Goal: Contribute content: Contribute content

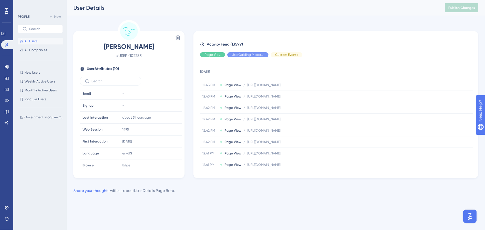
scroll to position [37, 0]
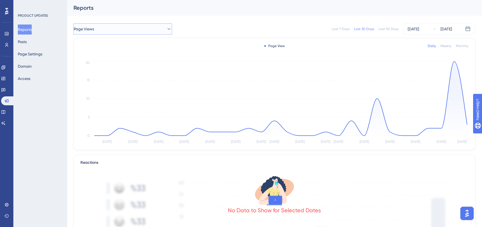
click at [139, 28] on button "Page Views" at bounding box center [122, 28] width 98 height 11
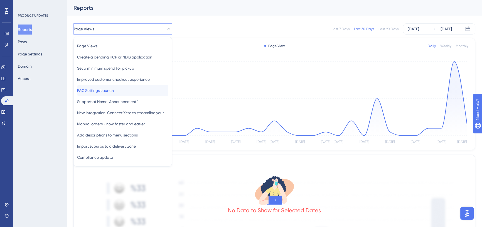
click at [125, 87] on div "FAC Settings Launch FAC Settings Launch" at bounding box center [122, 90] width 91 height 11
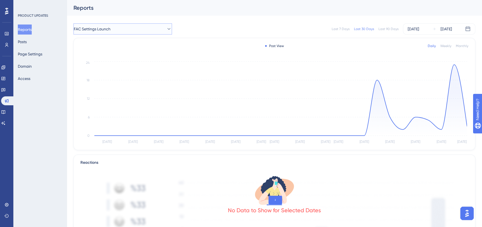
click at [118, 28] on button "FAC Settings Launch" at bounding box center [122, 28] width 98 height 11
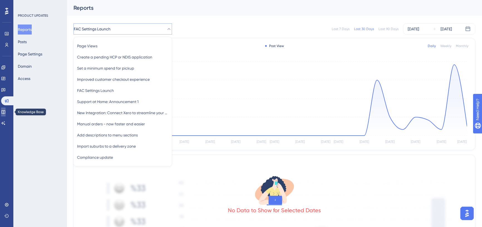
click at [6, 111] on icon at bounding box center [3, 112] width 4 height 4
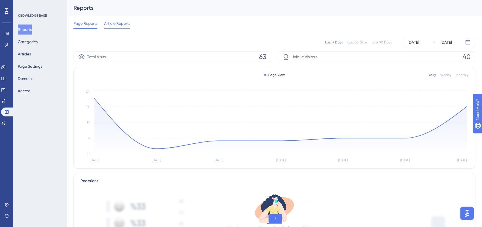
click at [118, 25] on span "Article Reports" at bounding box center [117, 23] width 26 height 7
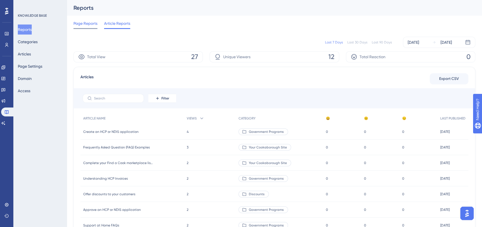
click at [85, 22] on span "Page Reports" at bounding box center [85, 23] width 24 height 7
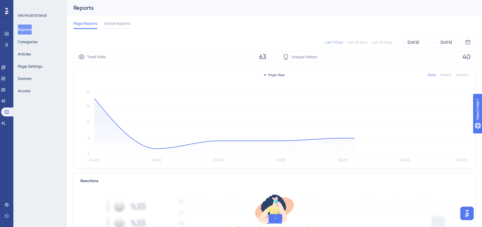
click at [385, 43] on div "Last 90 Days" at bounding box center [382, 42] width 20 height 4
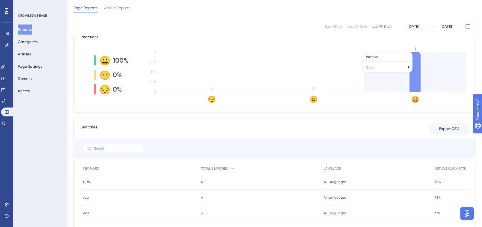
scroll to position [90, 0]
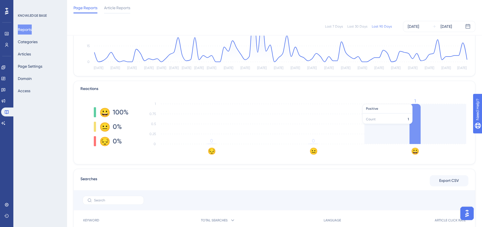
click at [414, 121] on icon at bounding box center [414, 124] width 11 height 40
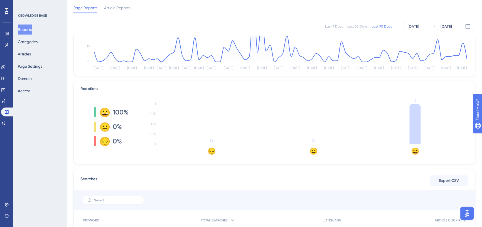
click at [415, 100] on tspan "1" at bounding box center [414, 100] width 1 height 5
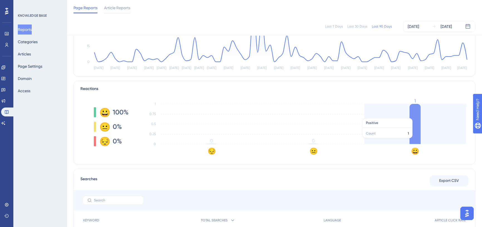
click at [418, 115] on icon at bounding box center [414, 124] width 11 height 40
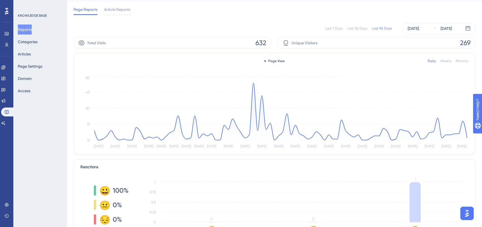
scroll to position [0, 0]
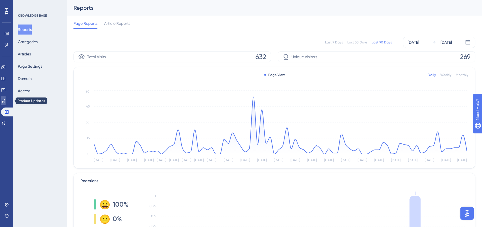
click at [6, 100] on icon at bounding box center [3, 100] width 4 height 4
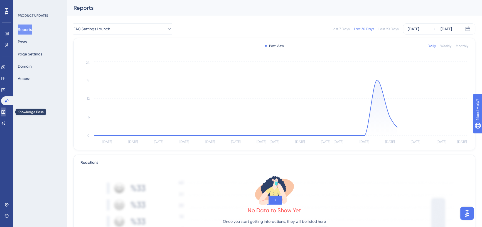
click at [6, 112] on icon at bounding box center [3, 112] width 4 height 4
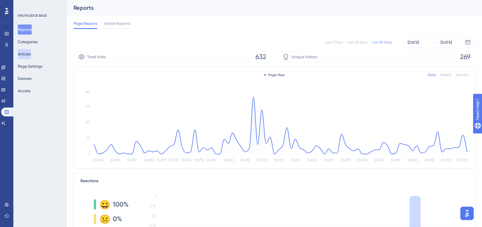
click at [31, 56] on button "Articles" at bounding box center [24, 54] width 13 height 10
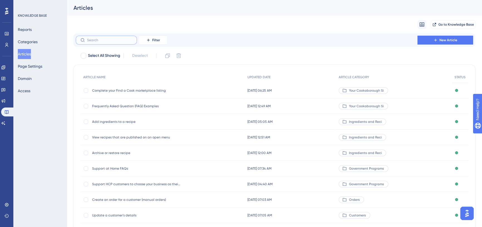
click at [106, 41] on input "text" at bounding box center [109, 40] width 45 height 4
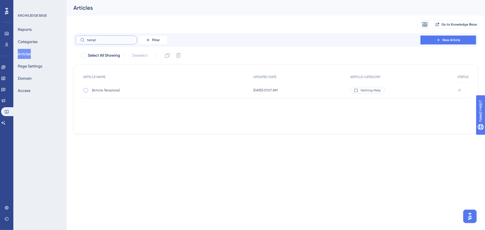
type input "templ"
click at [85, 89] on div at bounding box center [86, 90] width 4 height 4
checkbox input "true"
click at [170, 55] on icon at bounding box center [168, 56] width 6 height 6
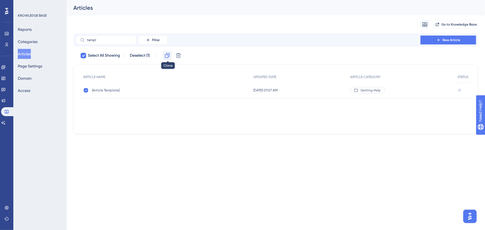
checkbox input "false"
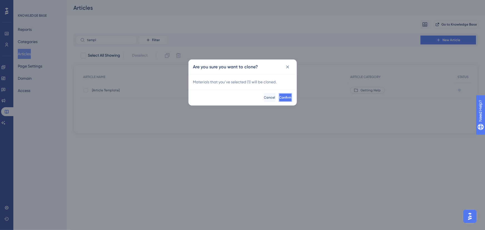
click at [280, 97] on span "Confirm" at bounding box center [286, 97] width 12 height 4
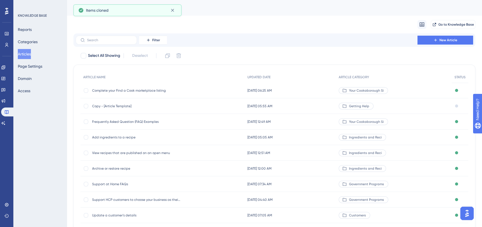
click at [121, 106] on span "Copy - [Article Template]" at bounding box center [136, 106] width 89 height 4
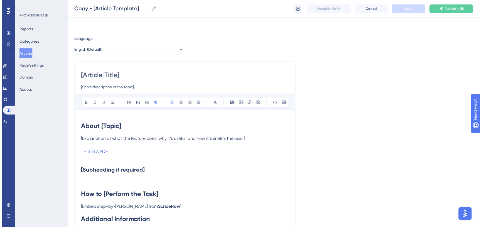
scroll to position [16, 0]
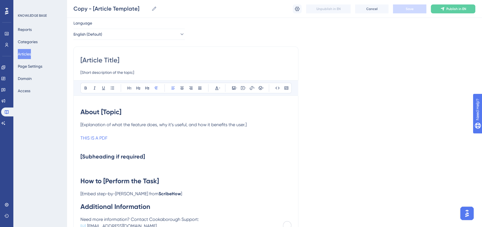
click at [122, 61] on input "[Article Title]" at bounding box center [185, 60] width 211 height 9
paste input "Create and manage Meal Packs"
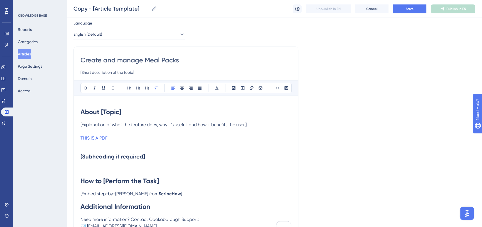
drag, startPoint x: 126, startPoint y: 60, endPoint x: 143, endPoint y: 60, distance: 16.7
click at [143, 60] on input "Create and manage Meal Packs" at bounding box center [185, 60] width 211 height 9
click at [181, 61] on input "Create and offer Meal Packs" at bounding box center [185, 60] width 211 height 9
drag, startPoint x: 177, startPoint y: 61, endPoint x: 80, endPoint y: 63, distance: 97.7
click at [80, 63] on div "Create and offer Meal Packs [Short description of the topic] Bold Italic Underl…" at bounding box center [185, 141] width 225 height 190
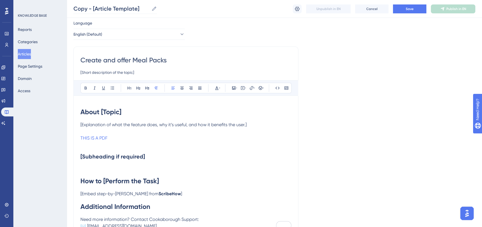
type input "Create and offer Meal Packs"
click at [154, 8] on icon at bounding box center [154, 9] width 6 height 6
click at [149, 8] on input "Copy - [Article Template]" at bounding box center [111, 9] width 76 height 8
drag, startPoint x: 144, startPoint y: 7, endPoint x: 73, endPoint y: 11, distance: 70.5
click at [73, 11] on input "Copy - [Article Template]" at bounding box center [111, 9] width 76 height 8
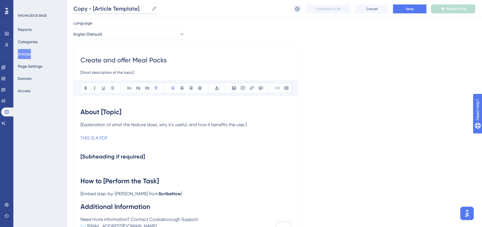
paste input "reate and offer Meal Packs"
type input "Create and offer Meal Packs"
drag, startPoint x: 122, startPoint y: 114, endPoint x: 101, endPoint y: 111, distance: 21.7
click at [101, 111] on h1 "About [Topic]" at bounding box center [185, 111] width 211 height 19
click at [119, 72] on input "[Short description of the topic]" at bounding box center [185, 72] width 211 height 7
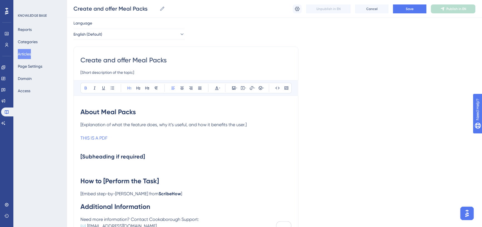
click at [119, 72] on input "[Short description of the topic]" at bounding box center [185, 72] width 211 height 7
paste input "Learn how to create Meal Packs to encourage higher orders and reward your custo…"
type input "Learn how to create Meal Packs to encourage higher orders and reward your custo…"
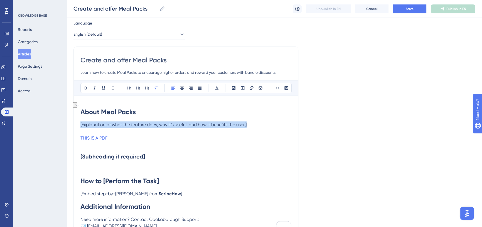
drag, startPoint x: 253, startPoint y: 125, endPoint x: 55, endPoint y: 125, distance: 197.5
click at [67, 125] on div "Performance Users Engagement Widgets Feedback Product Updates Knowledge Base AI…" at bounding box center [274, 131] width 415 height 294
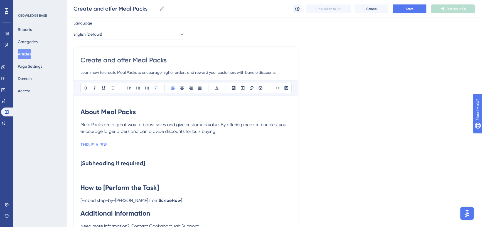
click at [218, 133] on p "Meal Packs are a great way to boost sales and give customers value. By offering…" at bounding box center [185, 134] width 211 height 27
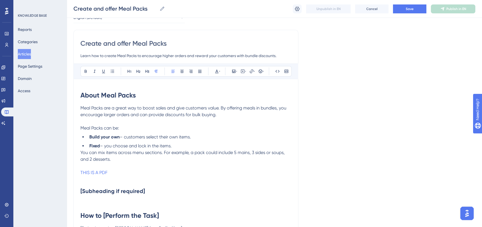
scroll to position [41, 0]
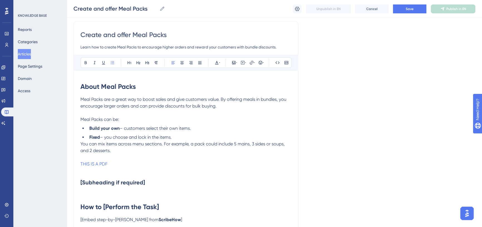
click at [197, 128] on li "Build your own – customers select their own items." at bounding box center [189, 128] width 204 height 7
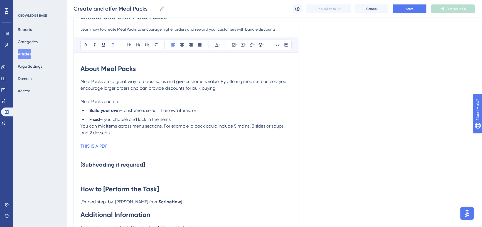
scroll to position [66, 0]
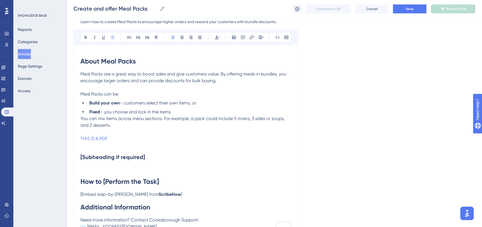
click at [81, 118] on span "You can mix items across menu sections. For example, a pack could include 5 mai…" at bounding box center [182, 122] width 205 height 12
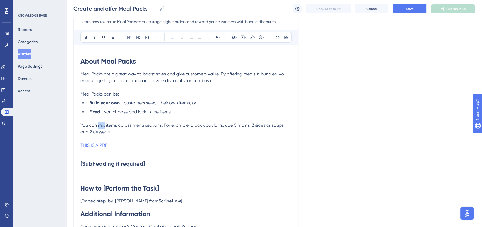
drag, startPoint x: 98, startPoint y: 126, endPoint x: 104, endPoint y: 124, distance: 6.6
click at [104, 124] on span "You can mix items across menu sections. For example, a pack could include 5 mai…" at bounding box center [182, 128] width 205 height 12
drag, startPoint x: 87, startPoint y: 124, endPoint x: 81, endPoint y: 123, distance: 6.5
click at [80, 123] on div "Create and offer Meal Packs Learn how to create Meal Packs to encourage higher …" at bounding box center [185, 120] width 225 height 248
click at [94, 72] on span "Meal Packs are a great way to boost sales and give customers value. By offering…" at bounding box center [183, 77] width 207 height 12
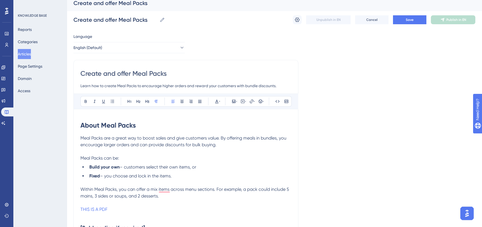
scroll to position [0, 0]
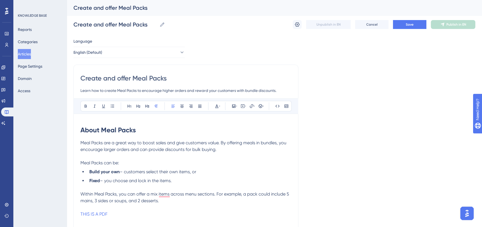
click at [139, 76] on input "Create and offer Meal Packs" at bounding box center [185, 78] width 211 height 9
type input "Create and offer meal Packs"
click at [152, 77] on input "Create and offer meal Packs" at bounding box center [185, 78] width 211 height 9
type input "Create and offer meal packs"
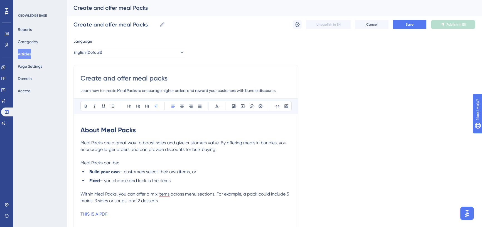
type input "Create and offer meal packs"
click at [106, 130] on strong "About Meal Packs" at bounding box center [107, 130] width 55 height 8
click at [122, 127] on strong "About meal Packs" at bounding box center [107, 130] width 55 height 8
click at [93, 163] on span "Meal Packs can be:" at bounding box center [99, 162] width 39 height 5
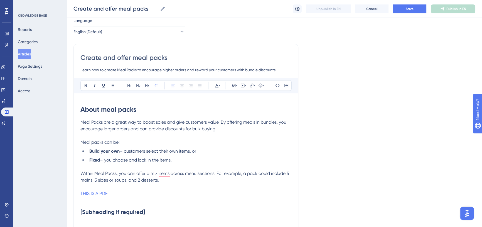
scroll to position [25, 0]
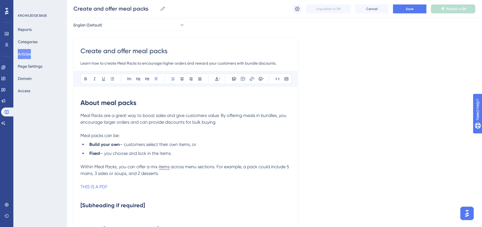
click at [95, 114] on span "Meal Packs are a great way to boost sales and give customers value. By offering…" at bounding box center [183, 119] width 207 height 12
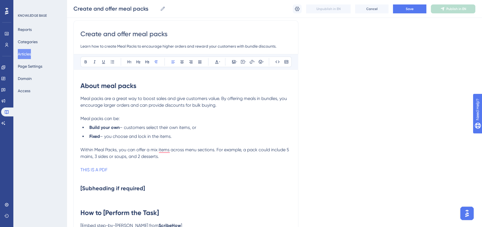
scroll to position [50, 0]
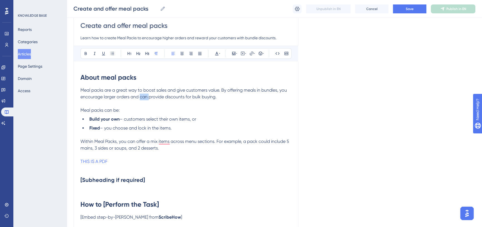
drag, startPoint x: 140, startPoint y: 96, endPoint x: 148, endPoint y: 95, distance: 8.4
click at [148, 95] on span "Meal packs are a great way to boost sales and give customers value. By offering…" at bounding box center [184, 93] width 208 height 12
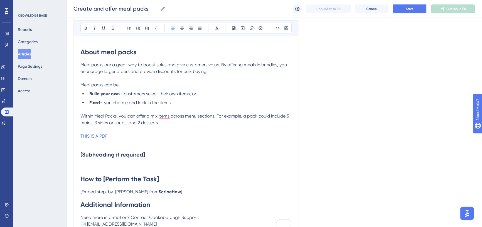
click at [98, 114] on span "Within Meal Packs, you can offer a mix items across menu sections. For example,…" at bounding box center [185, 119] width 210 height 12
click at [107, 115] on span "Within meal Packs, you can offer a mix items across menu sections. For example,…" at bounding box center [185, 119] width 210 height 12
click at [158, 114] on span "Within meal packs, you can offer a mix items across menu sections. For example,…" at bounding box center [185, 119] width 211 height 12
click at [197, 130] on p "Within meal packs, you can offer a mix of items across menu sections. For examp…" at bounding box center [185, 126] width 211 height 27
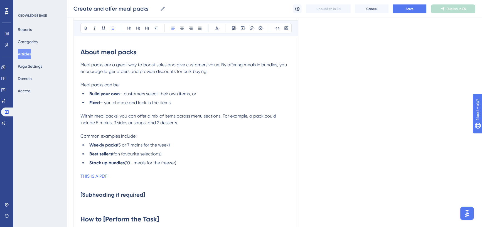
click at [100, 135] on span "Common examples include:" at bounding box center [108, 135] width 56 height 5
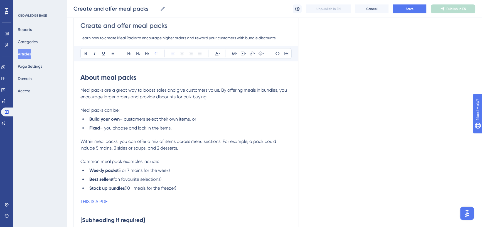
click at [216, 98] on p "Meal packs are a great way to boost sales and give customers value. By offering…" at bounding box center [185, 93] width 211 height 13
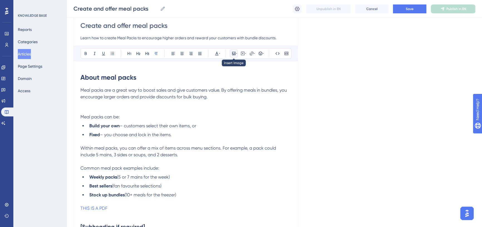
click at [236, 53] on icon at bounding box center [236, 53] width 1 height 4
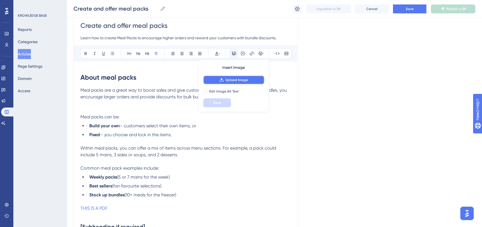
click at [230, 80] on span "Upload Image" at bounding box center [236, 80] width 23 height 4
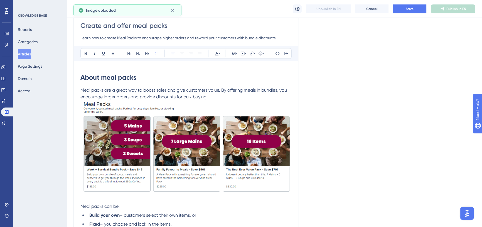
click at [217, 97] on p "Meal packs are a great way to boost sales and give customers value. By offering…" at bounding box center [185, 93] width 211 height 13
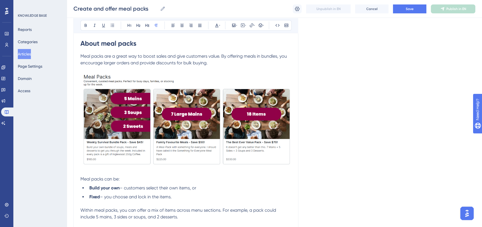
scroll to position [76, 0]
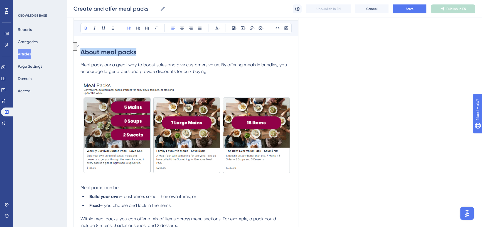
drag, startPoint x: 81, startPoint y: 53, endPoint x: 136, endPoint y: 53, distance: 55.1
click at [136, 53] on strong "About meal packs" at bounding box center [108, 52] width 56 height 8
copy strong "About meal packs"
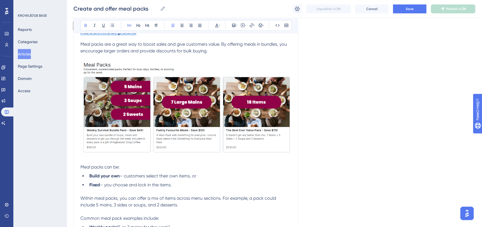
scroll to position [101, 0]
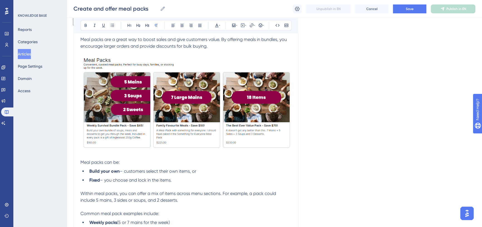
click at [92, 155] on p "To enrich screen reader interactions, please activate Accessibility in Grammarl…" at bounding box center [185, 155] width 211 height 7
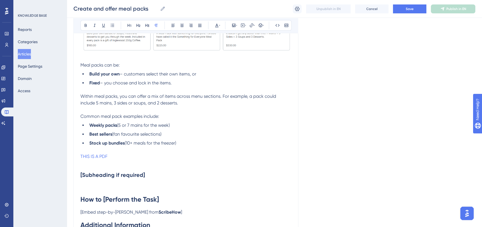
scroll to position [202, 0]
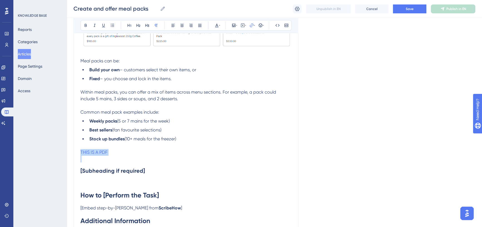
drag, startPoint x: 118, startPoint y: 156, endPoint x: 76, endPoint y: 150, distance: 41.8
click at [76, 150] on div "Create and offer meal packs Learn how to create Meal Packs to encourage higher …" at bounding box center [185, 55] width 225 height 390
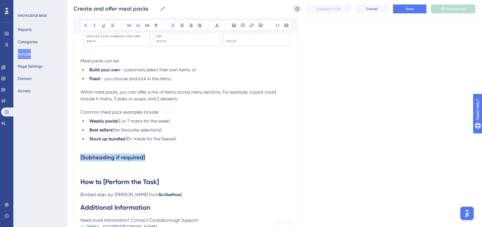
drag, startPoint x: 81, startPoint y: 155, endPoint x: 144, endPoint y: 155, distance: 63.4
click at [144, 155] on h2 "[Subheading if required]" at bounding box center [185, 157] width 211 height 17
drag, startPoint x: 129, startPoint y: 181, endPoint x: 117, endPoint y: 181, distance: 11.1
click at [117, 181] on strong "How to [Perform the Task]" at bounding box center [119, 182] width 78 height 8
drag, startPoint x: 136, startPoint y: 157, endPoint x: 74, endPoint y: 156, distance: 61.5
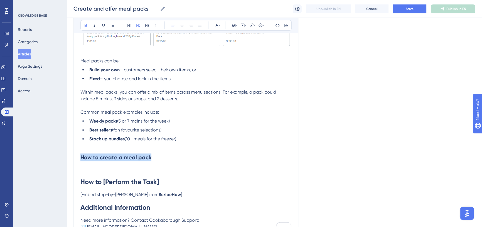
click at [74, 156] on div "Create and offer meal packs Learn how to create Meal Packs to encourage higher …" at bounding box center [185, 48] width 225 height 377
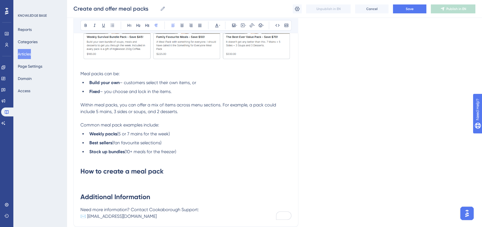
scroll to position [215, 0]
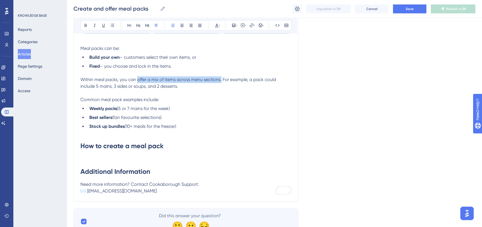
drag, startPoint x: 138, startPoint y: 78, endPoint x: 216, endPoint y: 79, distance: 77.9
click at [221, 79] on span "Within meal packs, you can offer a mix of items across menu sections. For examp…" at bounding box center [178, 83] width 197 height 12
copy span "offer a mix of items across menu sections."
click at [212, 114] on li "Best sellers (fan favourite selections)" at bounding box center [189, 117] width 204 height 7
drag, startPoint x: 96, startPoint y: 87, endPoint x: 180, endPoint y: 87, distance: 84.6
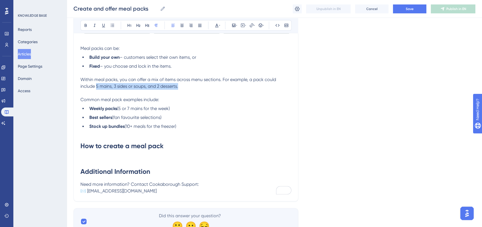
click at [180, 87] on p "Within meal packs, you can offer a mix of items across menu sections. For examp…" at bounding box center [185, 86] width 211 height 20
copy span "5 mains, 3 sides or soups, and 2 desserts."
click at [103, 87] on span "Within meal packs, you can offer a mix of items across menu sections. For examp…" at bounding box center [178, 83] width 197 height 12
drag, startPoint x: 96, startPoint y: 86, endPoint x: 127, endPoint y: 85, distance: 31.5
click at [127, 85] on span "Within meal packs, you can offer a mix of items across menu sections. For examp…" at bounding box center [178, 83] width 197 height 12
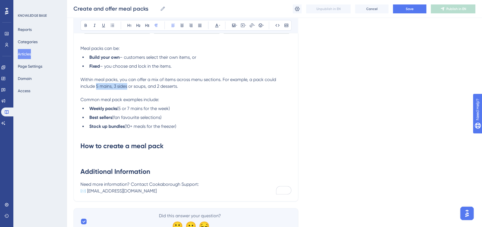
copy span "5 mains, 3 sides"
click at [110, 151] on h1 "How to create a meal pack" at bounding box center [185, 145] width 211 height 19
click at [178, 147] on h1 "How to create a meal pack" at bounding box center [185, 145] width 211 height 19
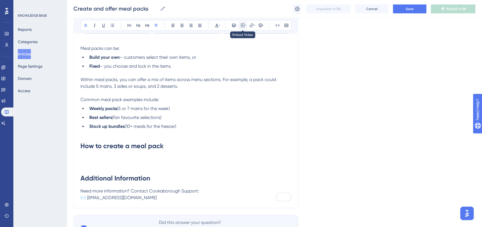
click at [242, 26] on icon at bounding box center [242, 24] width 1 height 1
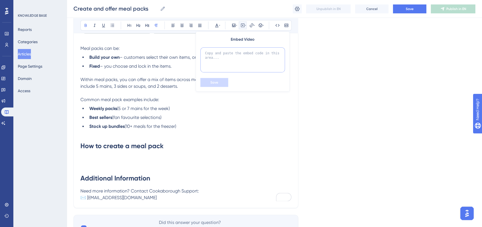
click at [234, 51] on textarea at bounding box center [242, 59] width 85 height 25
paste textarea "<iframe src="https://scribehow.com/embed/How_to_create_a_meal_pack_and_ddd_it_t…"
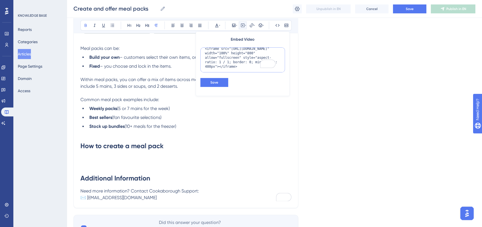
scroll to position [14, 0]
type textarea "<iframe src="https://scribehow.com/embed/How_to_create_a_meal_pack_and_ddd_it_t…"
click at [224, 79] on button "Save" at bounding box center [214, 82] width 28 height 9
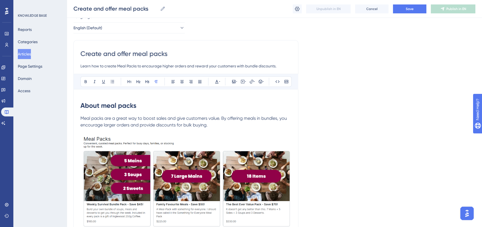
scroll to position [0, 0]
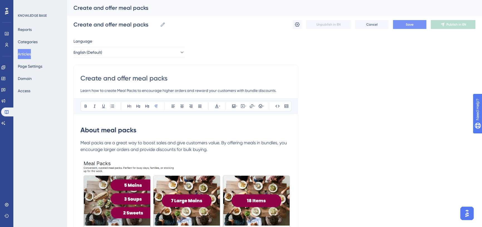
click at [406, 27] on button "Save" at bounding box center [409, 24] width 33 height 9
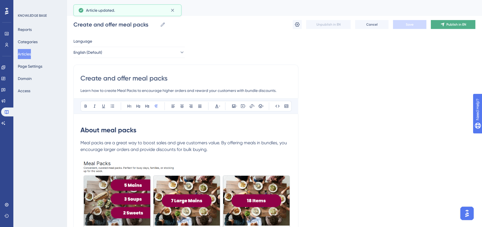
click at [454, 23] on span "Publish in EN" at bounding box center [456, 24] width 20 height 4
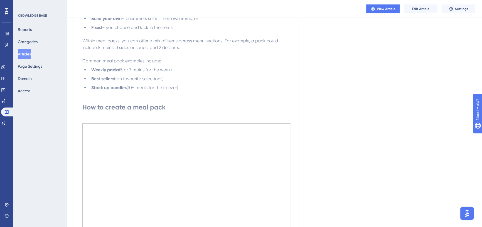
scroll to position [228, 0]
click at [418, 8] on span "Edit Article" at bounding box center [420, 9] width 17 height 4
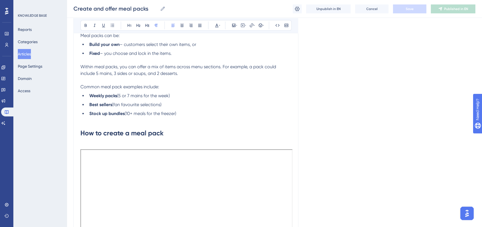
scroll to position [254, 0]
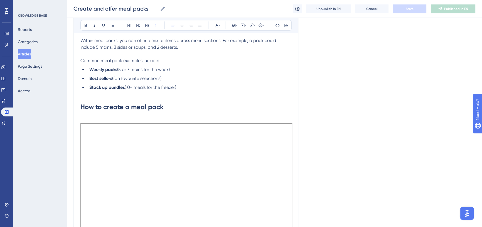
click at [124, 117] on p "To enrich screen reader interactions, please activate Accessibility in Grammarl…" at bounding box center [185, 119] width 211 height 7
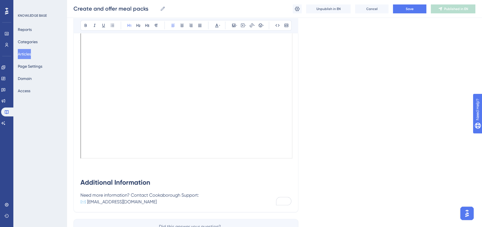
scroll to position [456, 0]
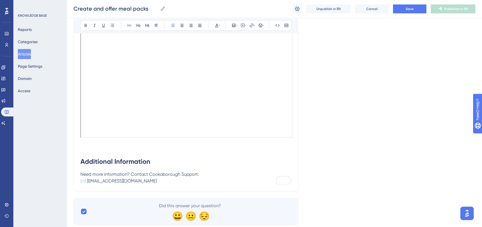
click at [113, 148] on p "To enrich screen reader interactions, please activate Accessibility in Grammarl…" at bounding box center [185, 148] width 211 height 7
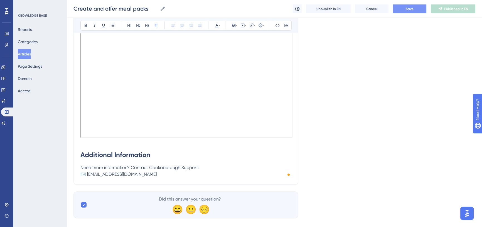
click at [409, 9] on span "Save" at bounding box center [410, 9] width 8 height 4
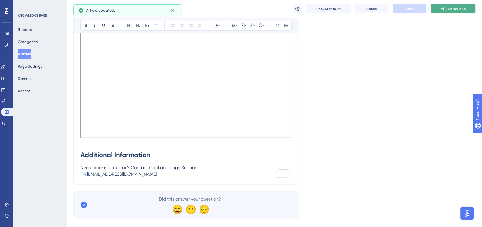
click at [453, 9] on span "Publish in EN" at bounding box center [456, 9] width 20 height 4
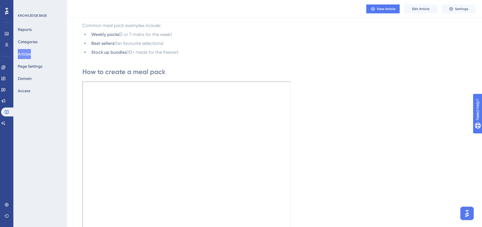
scroll to position [264, 0]
click at [31, 51] on button "Articles" at bounding box center [24, 54] width 13 height 10
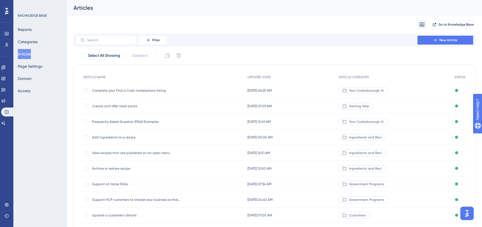
click at [140, 104] on span "Create and offer meal packs" at bounding box center [136, 106] width 89 height 4
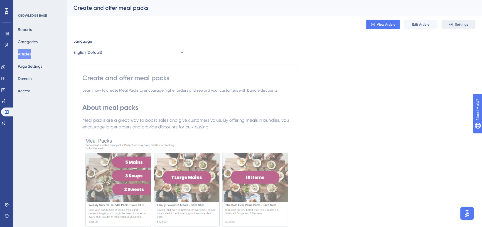
click at [456, 21] on button "Settings" at bounding box center [458, 24] width 33 height 9
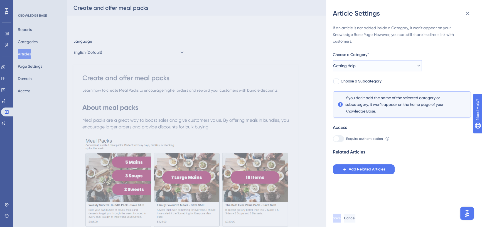
click at [361, 63] on button "Getting Help" at bounding box center [377, 65] width 89 height 11
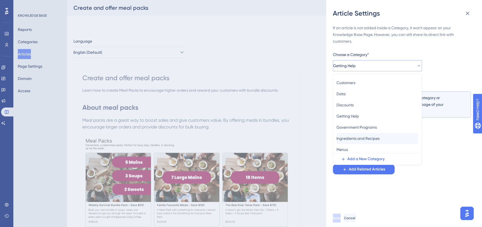
scroll to position [50, 0]
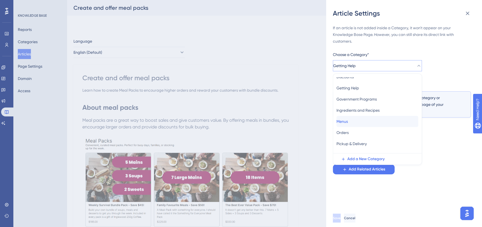
click at [369, 119] on div "Menus Menus" at bounding box center [377, 121] width 82 height 11
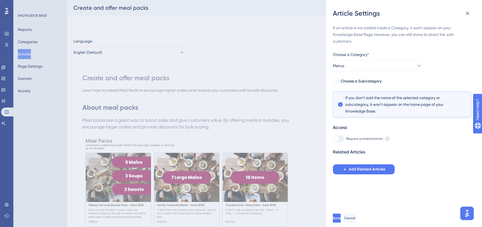
scroll to position [25, 0]
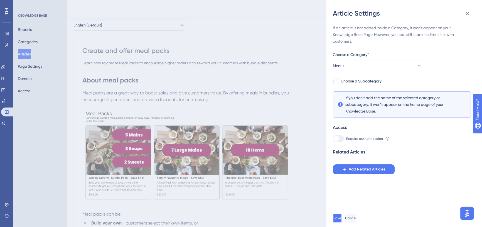
click at [341, 220] on span "Save" at bounding box center [337, 218] width 8 height 4
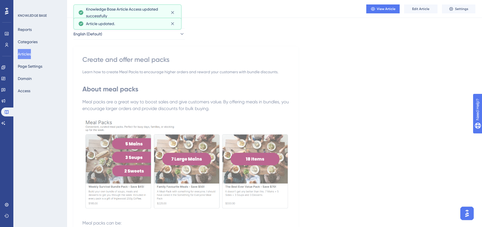
scroll to position [0, 0]
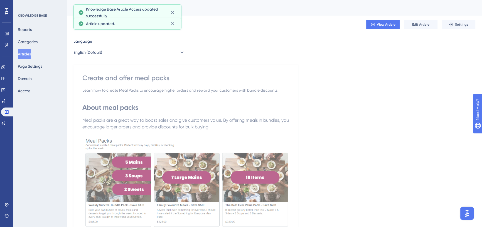
click at [29, 54] on button "Articles" at bounding box center [24, 54] width 13 height 10
